Goal: Task Accomplishment & Management: Use online tool/utility

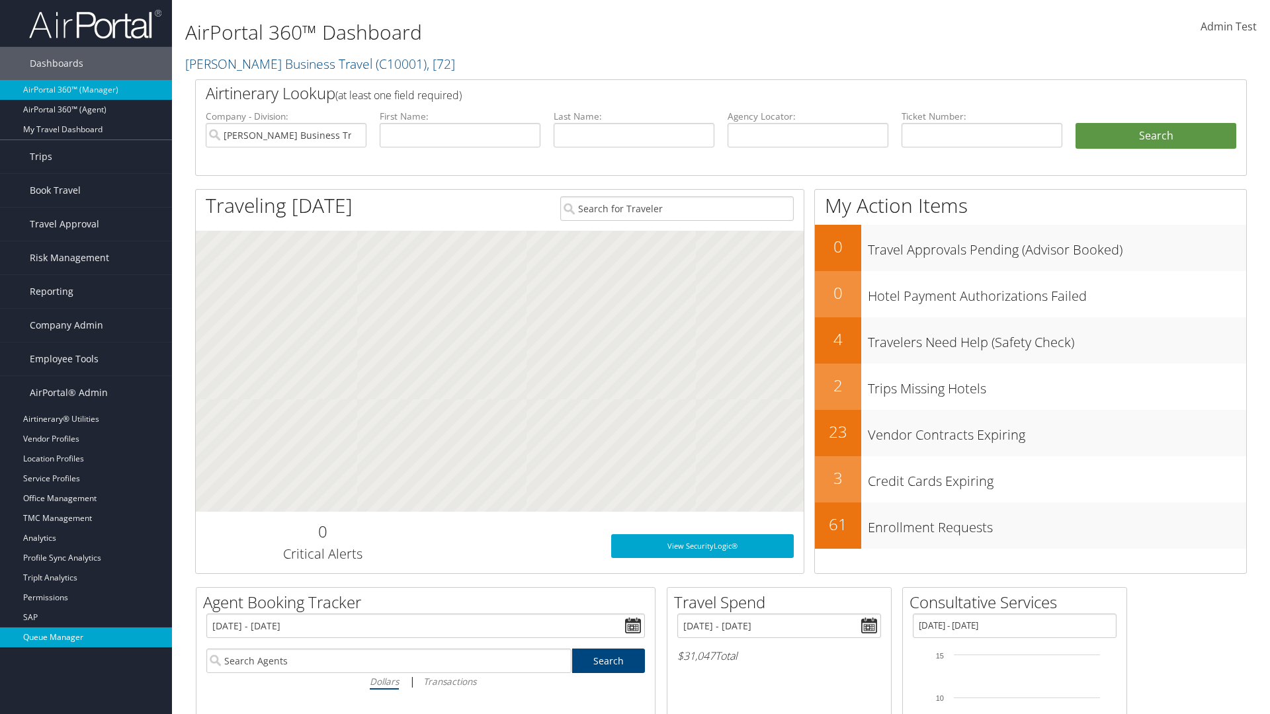
click at [86, 638] on link "Queue Manager" at bounding box center [86, 638] width 172 height 20
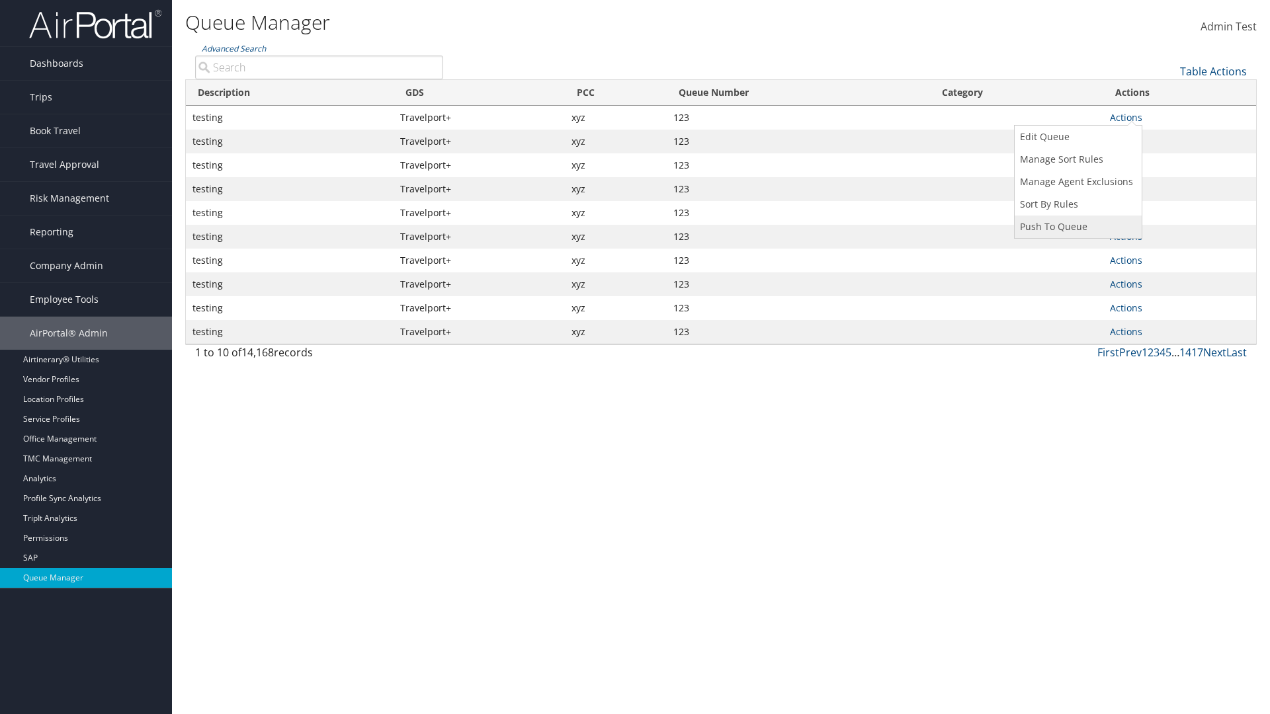
click at [1076, 227] on link "Push To Queue" at bounding box center [1077, 227] width 124 height 22
type input "Push To Queue"
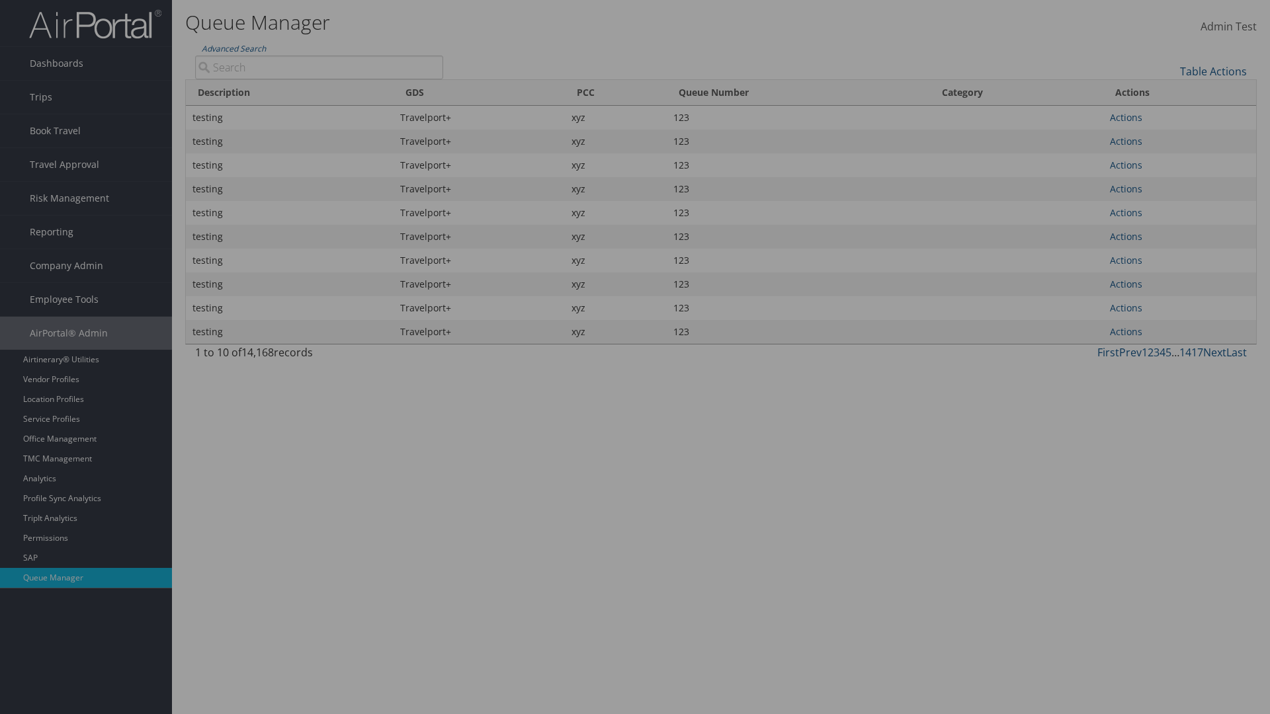
click at [0, 0] on input "Record Locator: required" at bounding box center [0, 0] width 0 height 0
type input "123"
click at [0, 0] on input "Push To Queue" at bounding box center [0, 0] width 0 height 0
